Goal: Entertainment & Leisure: Consume media (video, audio)

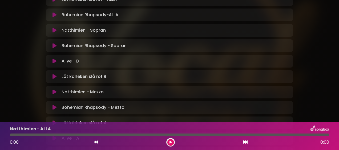
scroll to position [149, 0]
click at [54, 59] on icon at bounding box center [55, 61] width 4 height 5
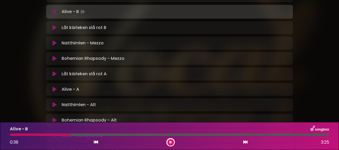
scroll to position [214, 0]
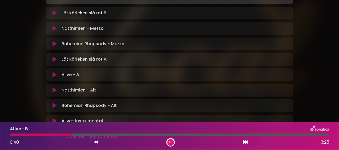
click at [55, 72] on icon at bounding box center [55, 74] width 4 height 5
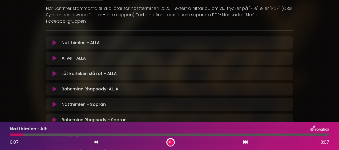
scroll to position [75, 0]
click at [55, 56] on icon at bounding box center [55, 58] width 4 height 5
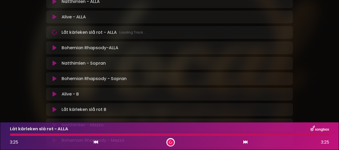
scroll to position [117, 0]
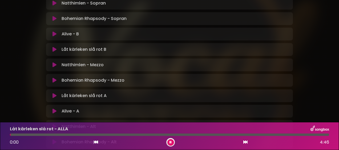
click at [55, 109] on icon at bounding box center [55, 111] width 4 height 5
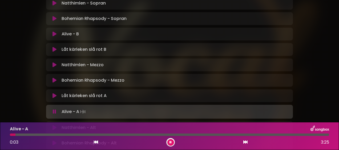
click at [34, 135] on div at bounding box center [169, 135] width 319 height 2
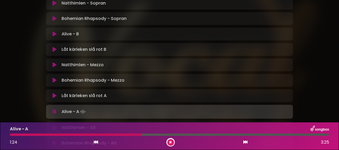
click at [110, 135] on div at bounding box center [76, 135] width 132 height 2
click at [109, 136] on div at bounding box center [62, 135] width 105 height 2
click at [103, 135] on div at bounding box center [61, 135] width 102 height 2
click at [91, 135] on div at bounding box center [60, 135] width 101 height 2
click at [71, 135] on div at bounding box center [56, 135] width 92 height 2
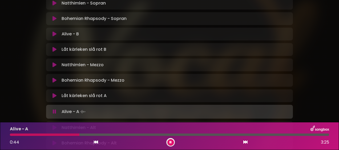
click at [173, 142] on button at bounding box center [170, 142] width 7 height 7
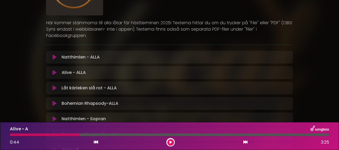
scroll to position [61, 0]
click at [55, 70] on icon at bounding box center [55, 72] width 4 height 5
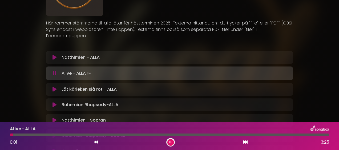
click at [72, 136] on div at bounding box center [169, 135] width 319 height 2
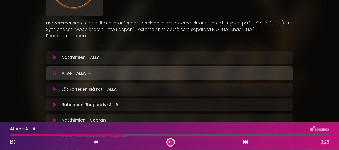
click at [172, 140] on button at bounding box center [170, 142] width 7 height 7
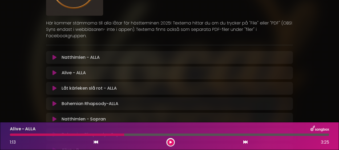
click at [54, 86] on icon at bounding box center [54, 89] width 5 height 6
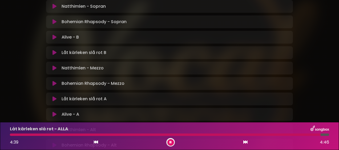
scroll to position [175, 0]
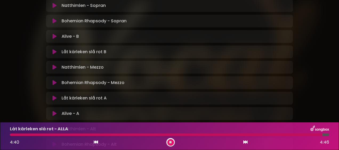
click at [54, 96] on icon at bounding box center [55, 98] width 4 height 5
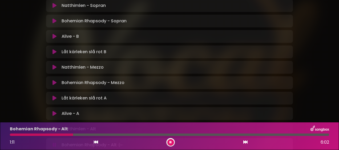
click at [169, 143] on button at bounding box center [170, 142] width 7 height 7
